Goal: Information Seeking & Learning: Understand process/instructions

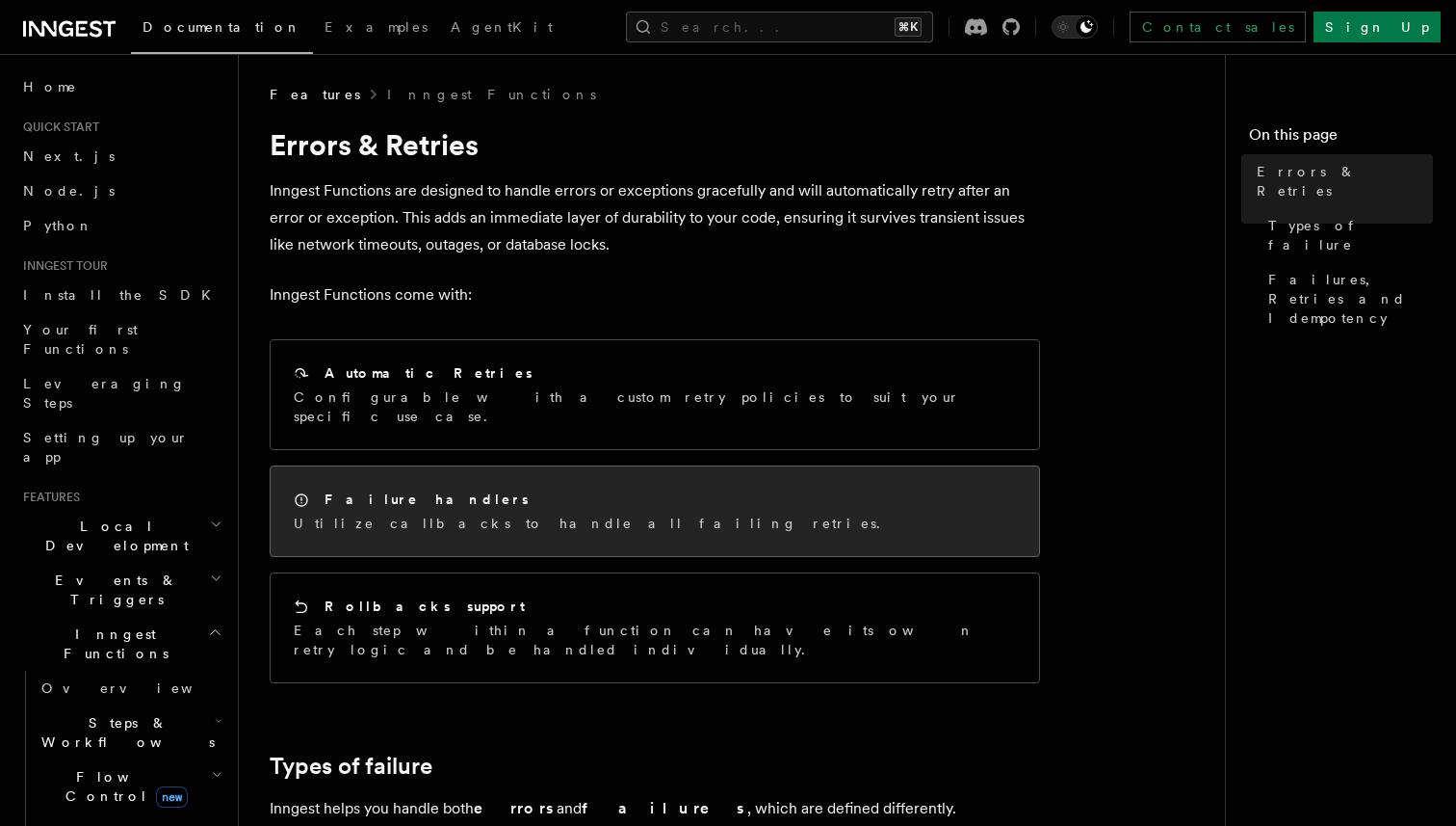
click at [385, 490] on h2 "Failure handlers" at bounding box center [426, 499] width 204 height 19
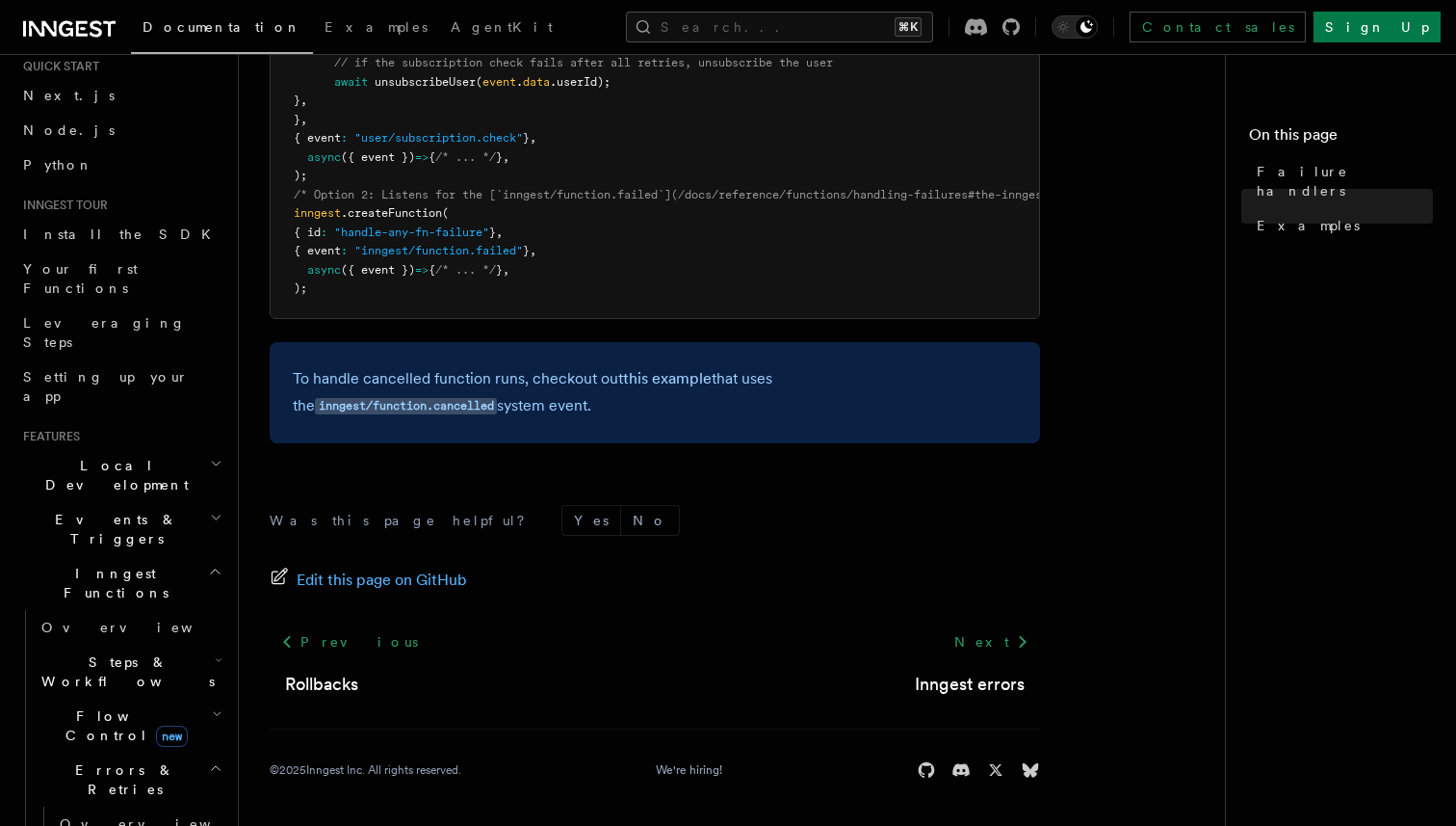
scroll to position [61, 0]
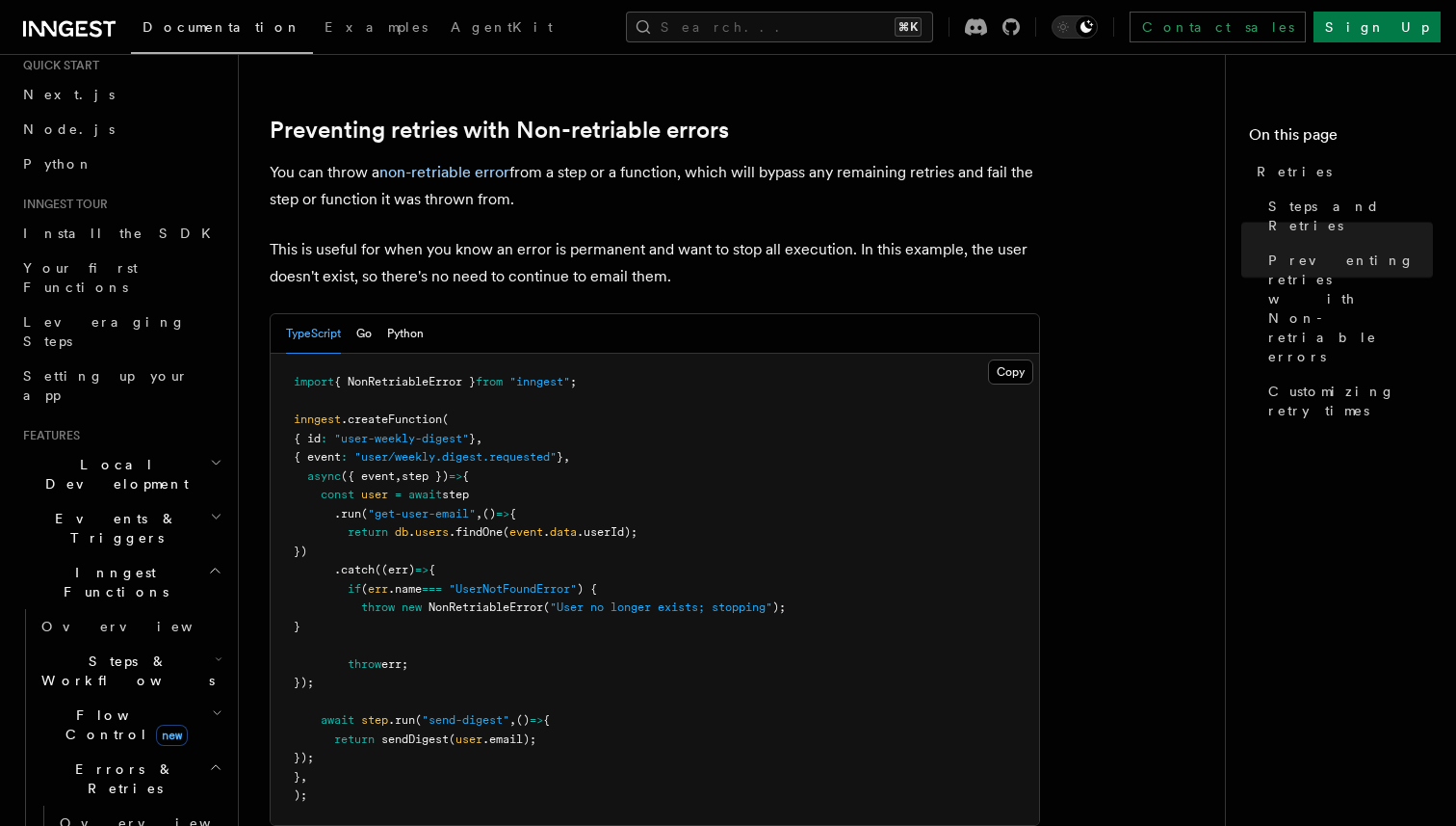
scroll to position [1756, 0]
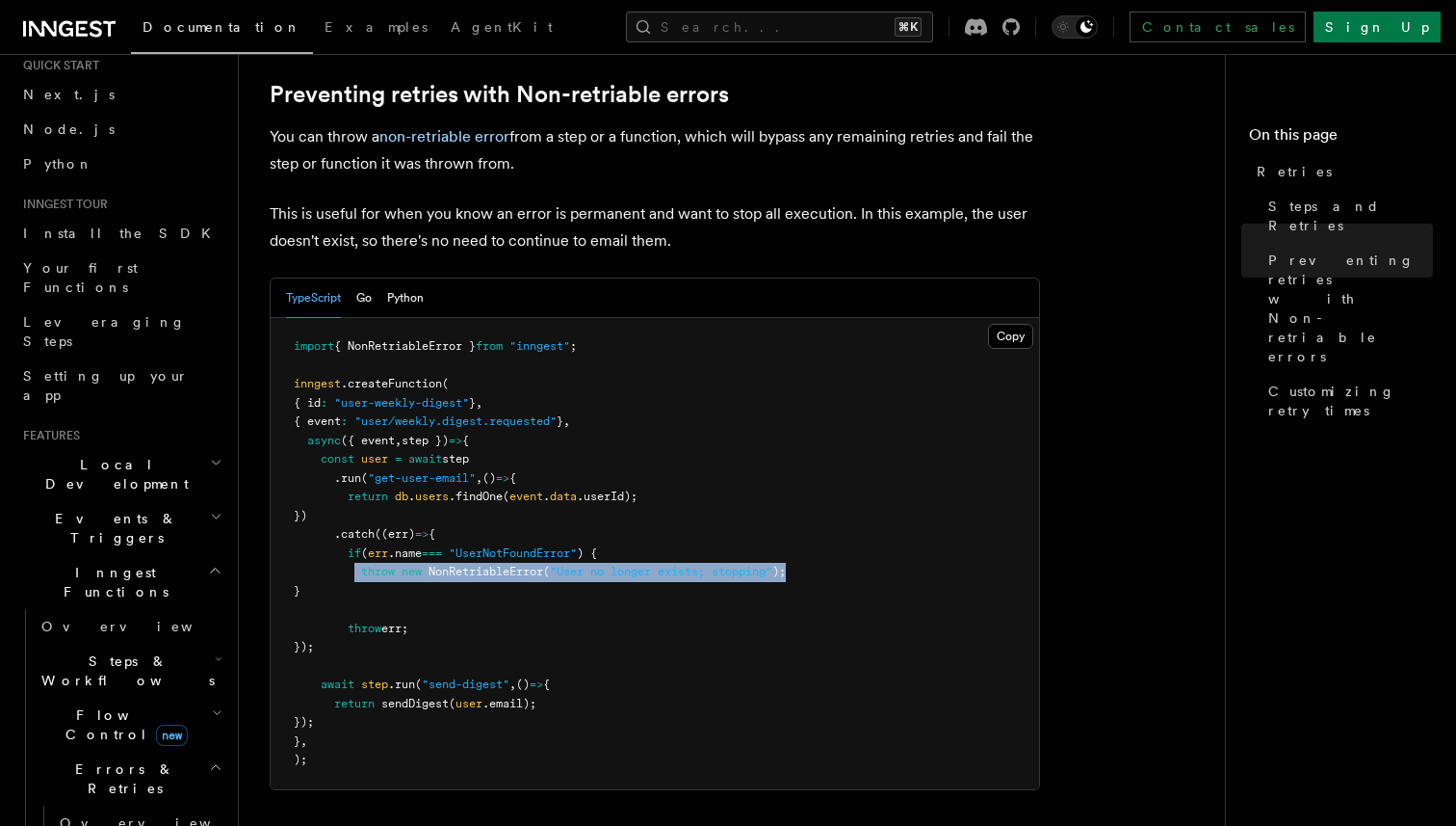
drag, startPoint x: 358, startPoint y: 548, endPoint x: 840, endPoint y: 548, distance: 482.0
click at [840, 548] on pre "import { NonRetriableError } from "inngest" ; inngest .createFunction ( { id : …" at bounding box center [655, 553] width 768 height 471
copy span "throw new NonRetriableError ( "User no longer exists; stopping" );"
